Goal: Task Accomplishment & Management: Manage account settings

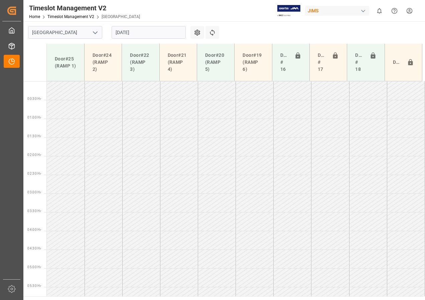
scroll to position [221, 0]
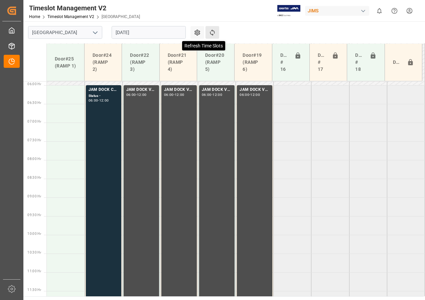
click at [211, 31] on icon at bounding box center [212, 32] width 7 height 7
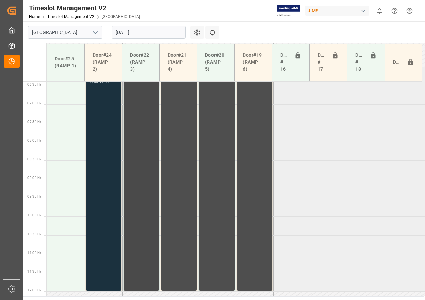
scroll to position [223, 0]
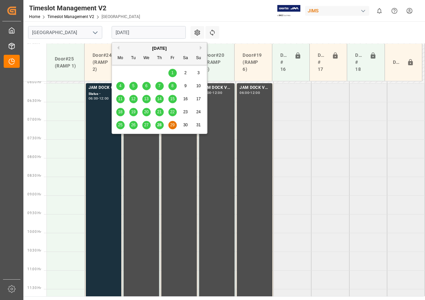
click at [132, 35] on input "[DATE]" at bounding box center [149, 32] width 74 height 13
click at [201, 45] on div "[DATE]" at bounding box center [159, 48] width 95 height 7
click at [200, 48] on div "[DATE]" at bounding box center [159, 48] width 95 height 7
click at [200, 47] on div "[DATE]" at bounding box center [159, 48] width 95 height 7
click at [200, 46] on div "[DATE]" at bounding box center [159, 48] width 95 height 7
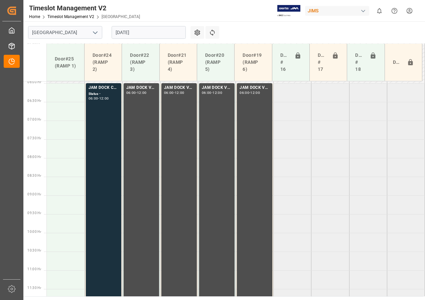
click at [167, 30] on input "[DATE]" at bounding box center [149, 32] width 74 height 13
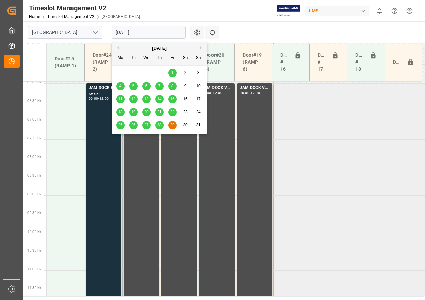
click at [201, 46] on button "Next Month" at bounding box center [202, 48] width 4 height 4
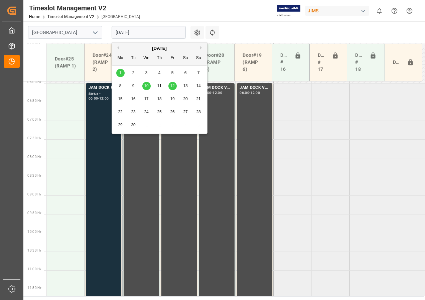
click at [117, 48] on button "Previous Month" at bounding box center [117, 48] width 4 height 4
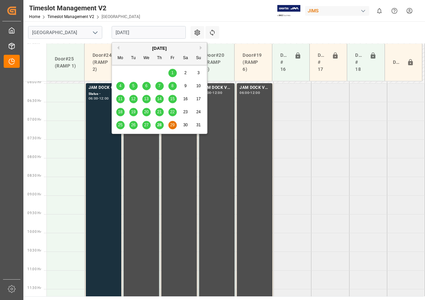
click at [157, 123] on div "28" at bounding box center [159, 125] width 8 height 8
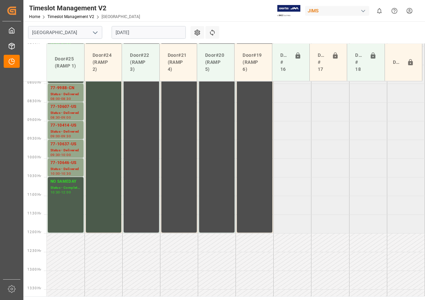
scroll to position [197, 0]
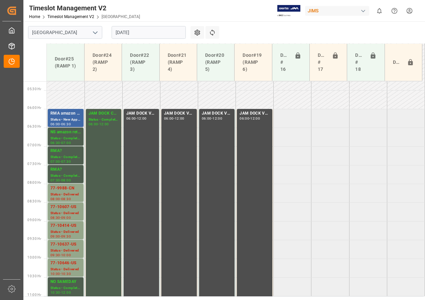
drag, startPoint x: 73, startPoint y: 118, endPoint x: 61, endPoint y: 117, distance: 12.7
click at [61, 117] on div "Status - New Appointment" at bounding box center [65, 120] width 30 height 6
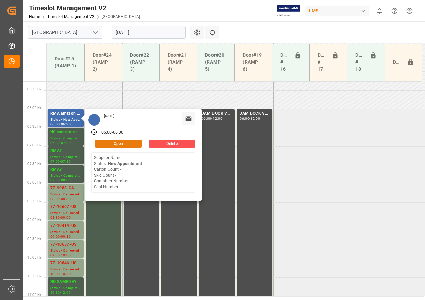
click at [104, 142] on button "Open" at bounding box center [118, 144] width 47 height 8
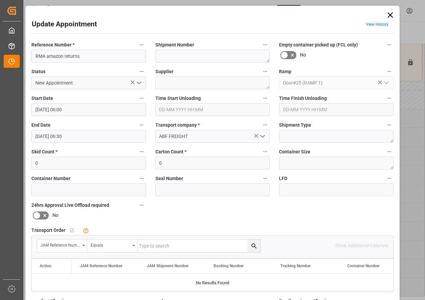
click at [138, 84] on polyline "open menu" at bounding box center [139, 83] width 4 height 2
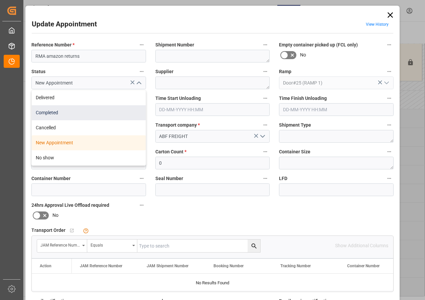
click at [49, 112] on div "Completed" at bounding box center [89, 112] width 114 height 15
type input "Completed"
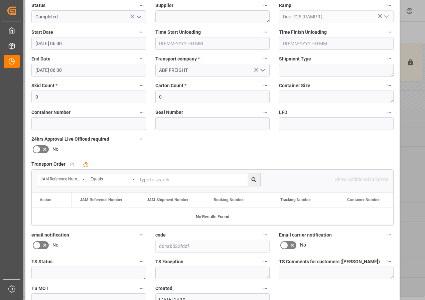
scroll to position [106, 0]
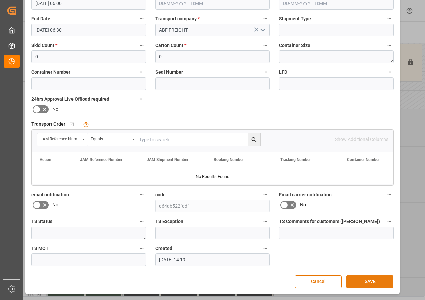
click at [359, 282] on button "SAVE" at bounding box center [370, 281] width 47 height 13
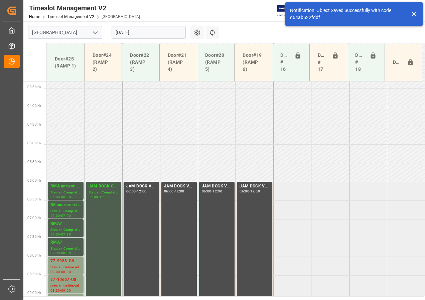
scroll to position [197, 0]
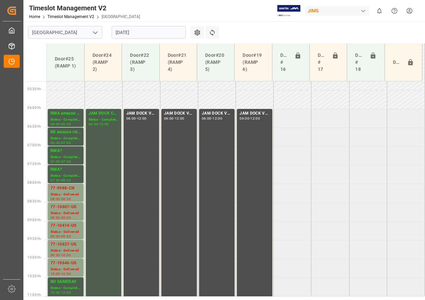
click at [128, 29] on input "[DATE]" at bounding box center [149, 32] width 74 height 13
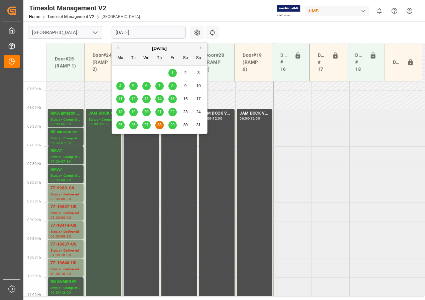
click at [174, 125] on span "29" at bounding box center [172, 125] width 4 height 5
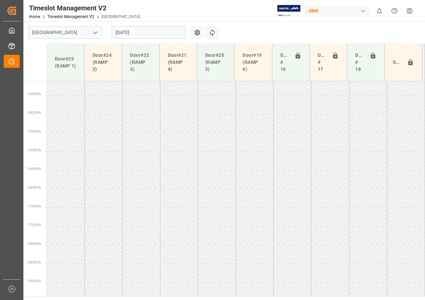
scroll to position [534, 0]
